Goal: Navigation & Orientation: Find specific page/section

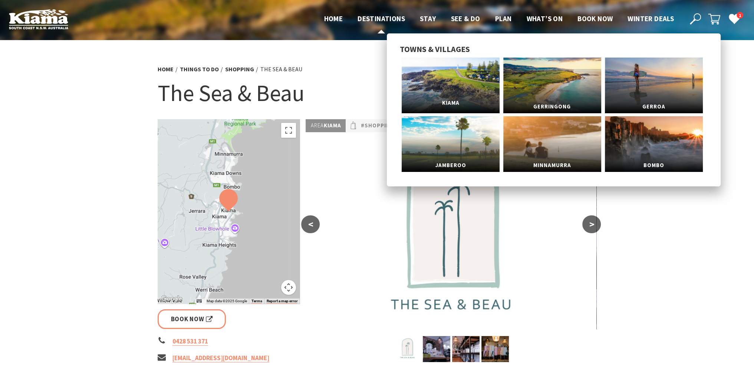
click at [438, 84] on link "Kiama" at bounding box center [451, 86] width 98 height 56
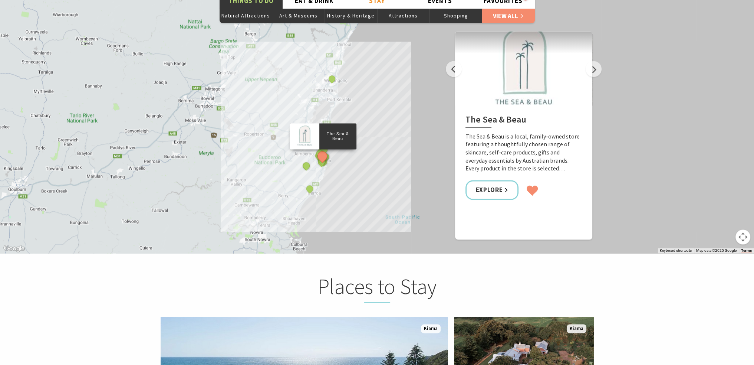
scroll to position [1276, 0]
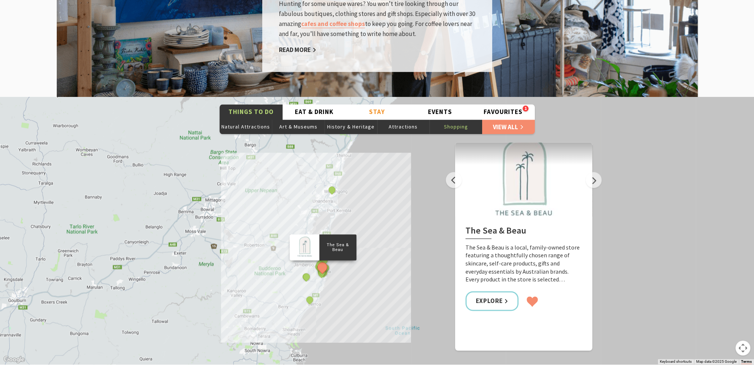
click at [452, 119] on button "Shopping" at bounding box center [456, 126] width 53 height 15
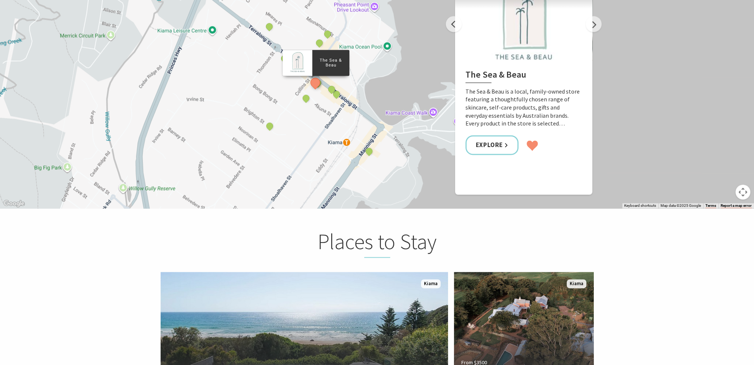
scroll to position [1338, 0]
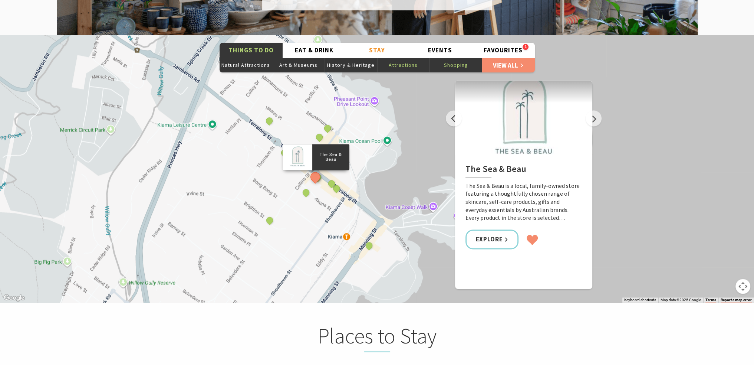
click at [406, 58] on button "Attractions" at bounding box center [403, 65] width 53 height 15
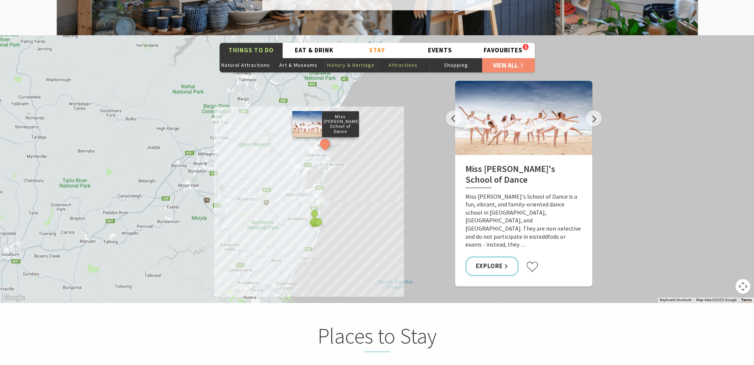
click at [361, 58] on button "History & Heritage" at bounding box center [351, 65] width 53 height 15
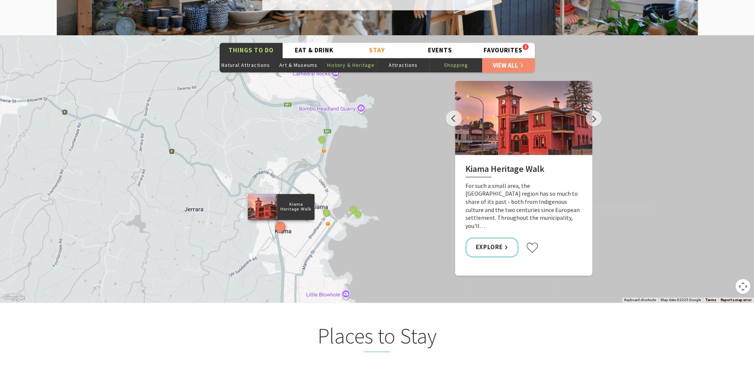
click at [442, 58] on button "Shopping" at bounding box center [456, 65] width 53 height 15
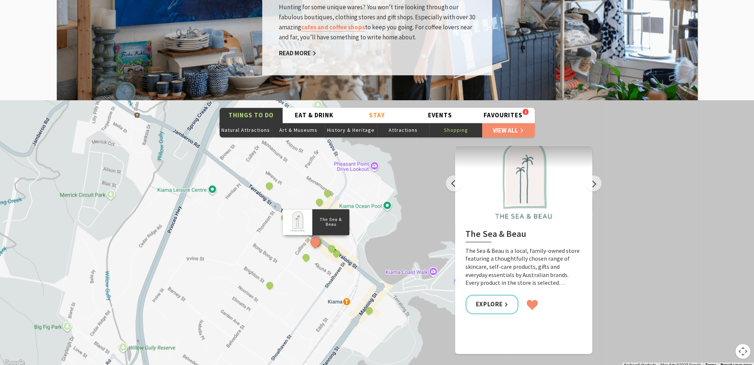
scroll to position [1276, 0]
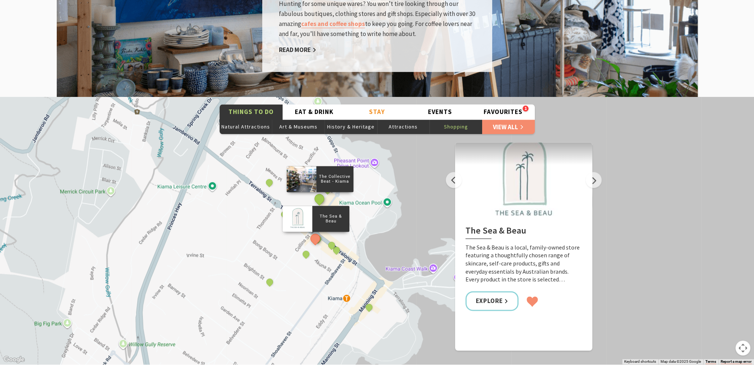
click at [319, 192] on button "See detail about The Collective Beat - Kiama" at bounding box center [319, 199] width 14 height 14
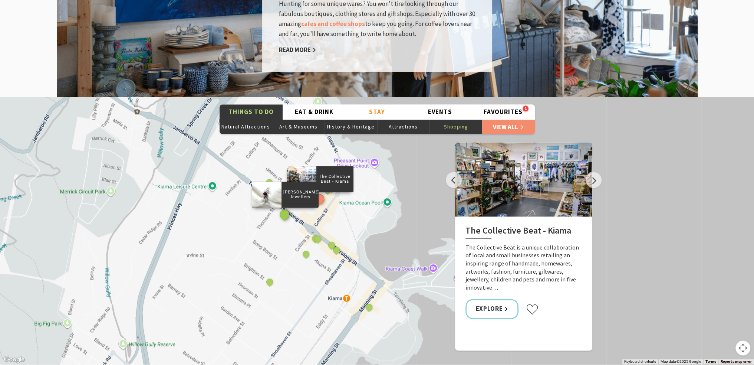
click at [284, 207] on button "See detail about Sara Handmade Jewellery" at bounding box center [285, 214] width 14 height 14
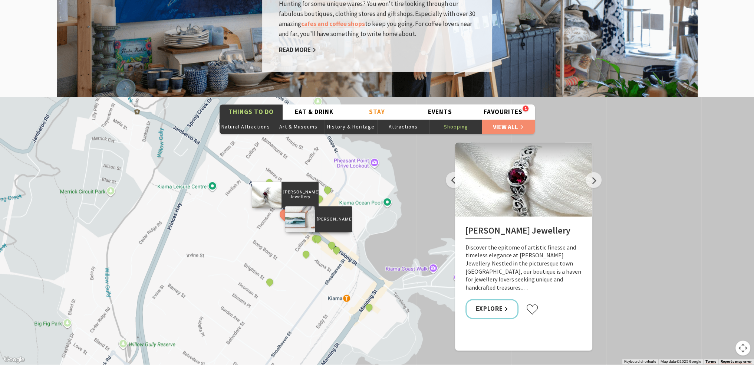
click at [321, 234] on div "Belinda Doyle" at bounding box center [318, 239] width 11 height 11
click at [318, 232] on button "See detail about Belinda Doyle" at bounding box center [318, 239] width 14 height 14
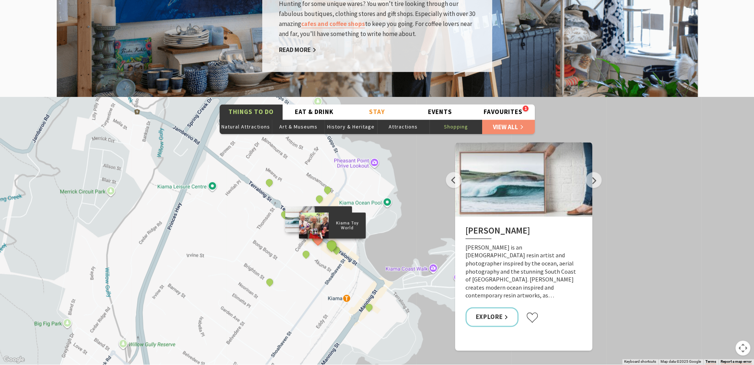
click at [330, 238] on button "See detail about Kiama Toy World" at bounding box center [332, 245] width 14 height 14
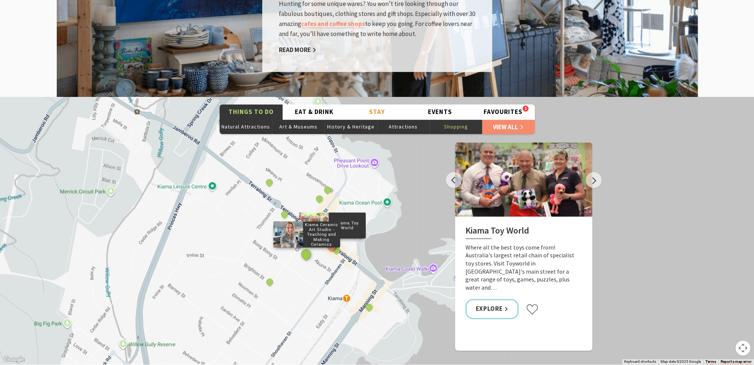
click at [305, 247] on button "See detail about Kiama Ceramic Art Studio - Teaching and Making Ceramics" at bounding box center [306, 254] width 14 height 14
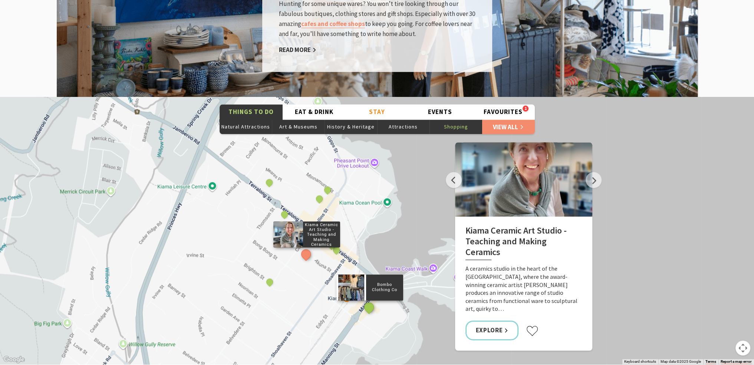
click at [367, 300] on button "See detail about Bombo Clothing Co" at bounding box center [369, 307] width 14 height 14
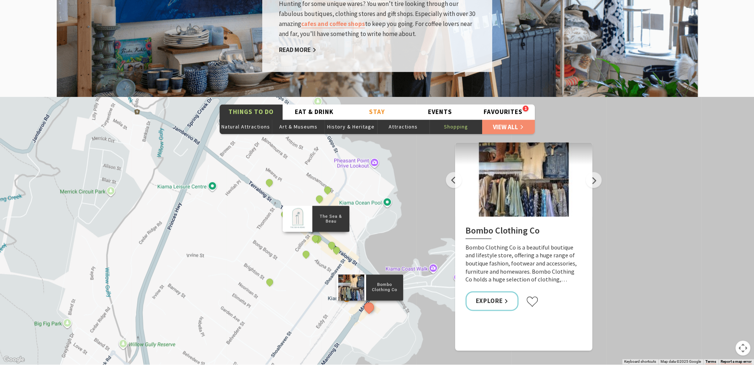
click at [313, 233] on div "The Sea & Beau" at bounding box center [316, 238] width 11 height 11
click at [315, 232] on button "See detail about The Sea & Beau" at bounding box center [315, 239] width 14 height 14
